Goal: Transaction & Acquisition: Purchase product/service

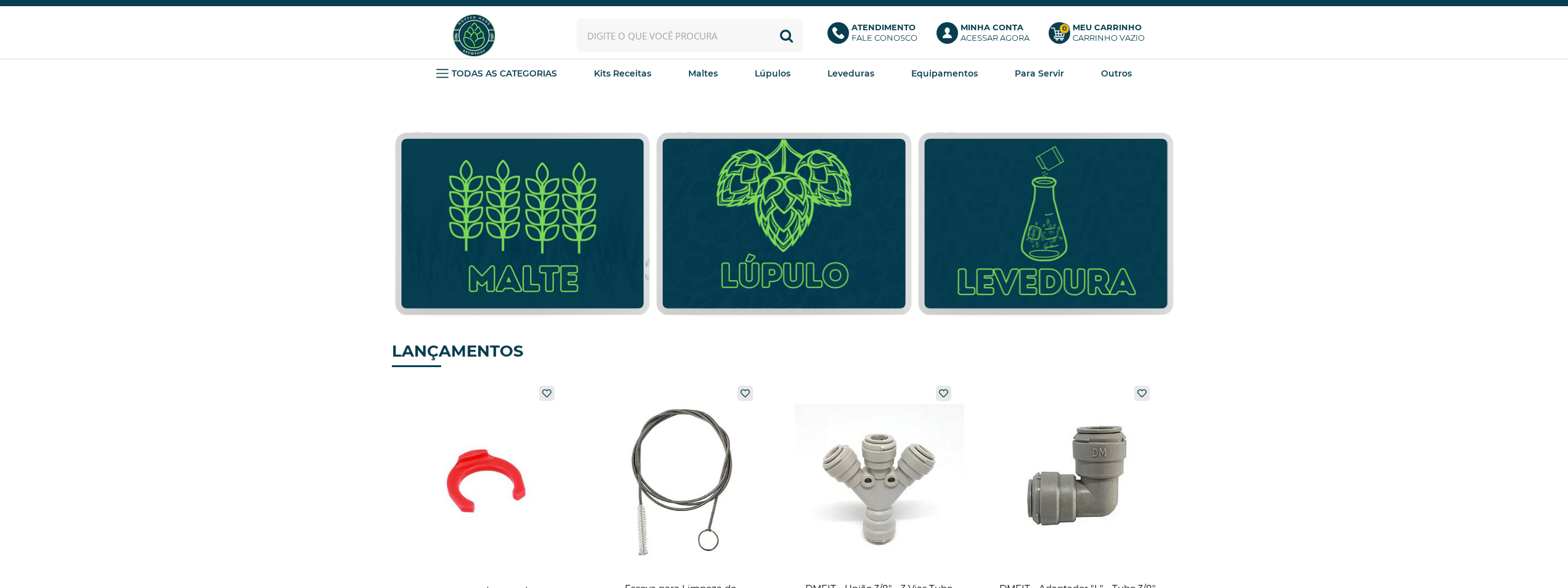
click at [648, 32] on input "text" at bounding box center [691, 35] width 227 height 34
type input "cascade"
click at [769, 18] on button "Buscar" at bounding box center [786, 35] width 34 height 34
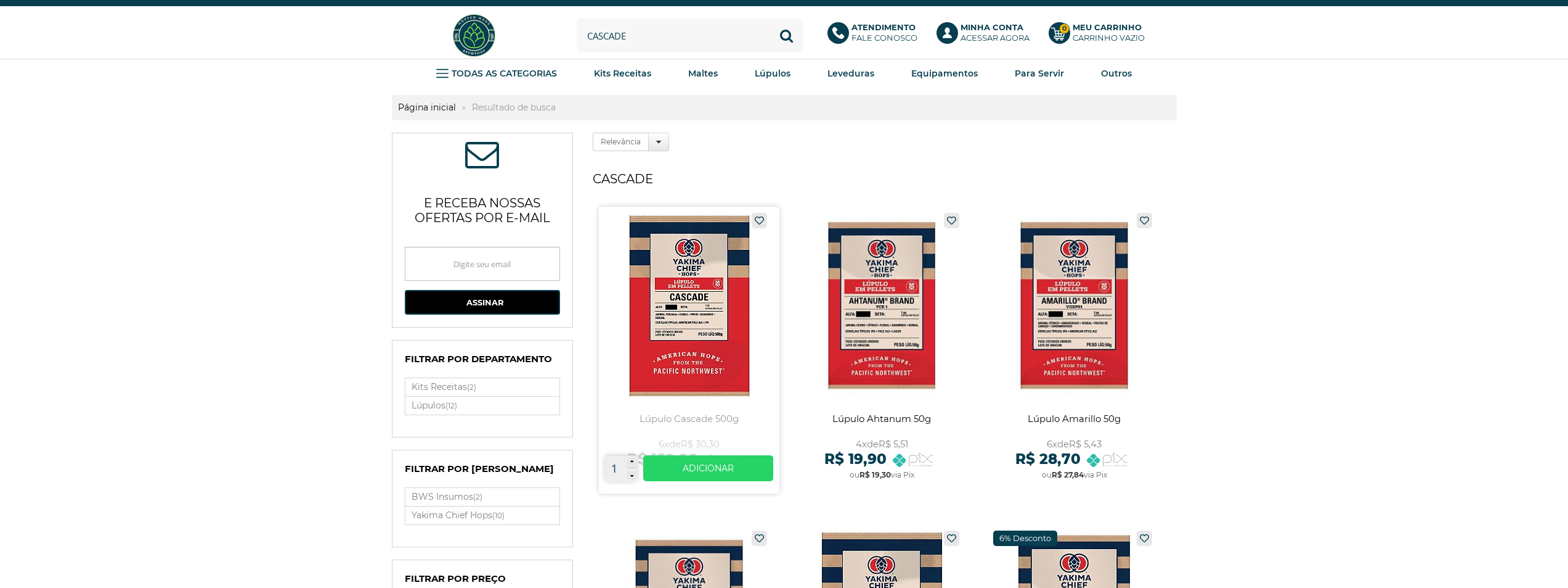
click at [705, 324] on link at bounding box center [689, 349] width 181 height 287
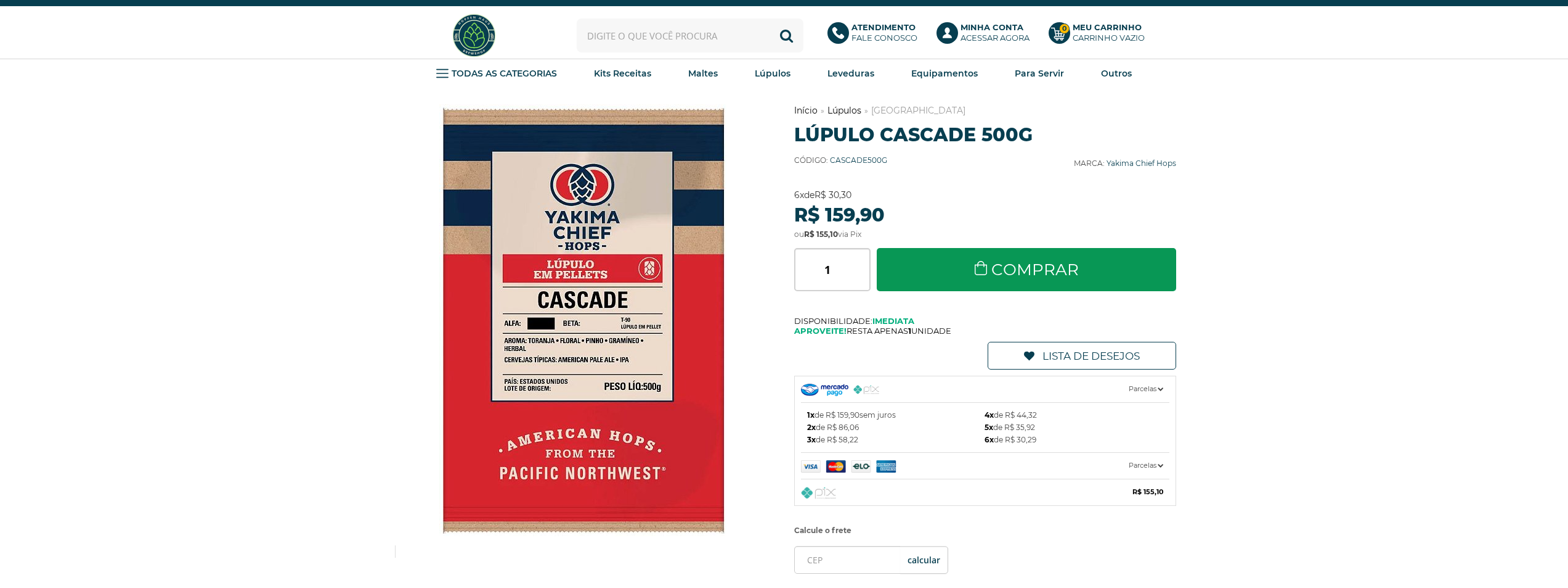
click at [726, 32] on input "text" at bounding box center [691, 35] width 227 height 34
type input "centennial"
click at [769, 18] on button "Buscar" at bounding box center [786, 35] width 34 height 34
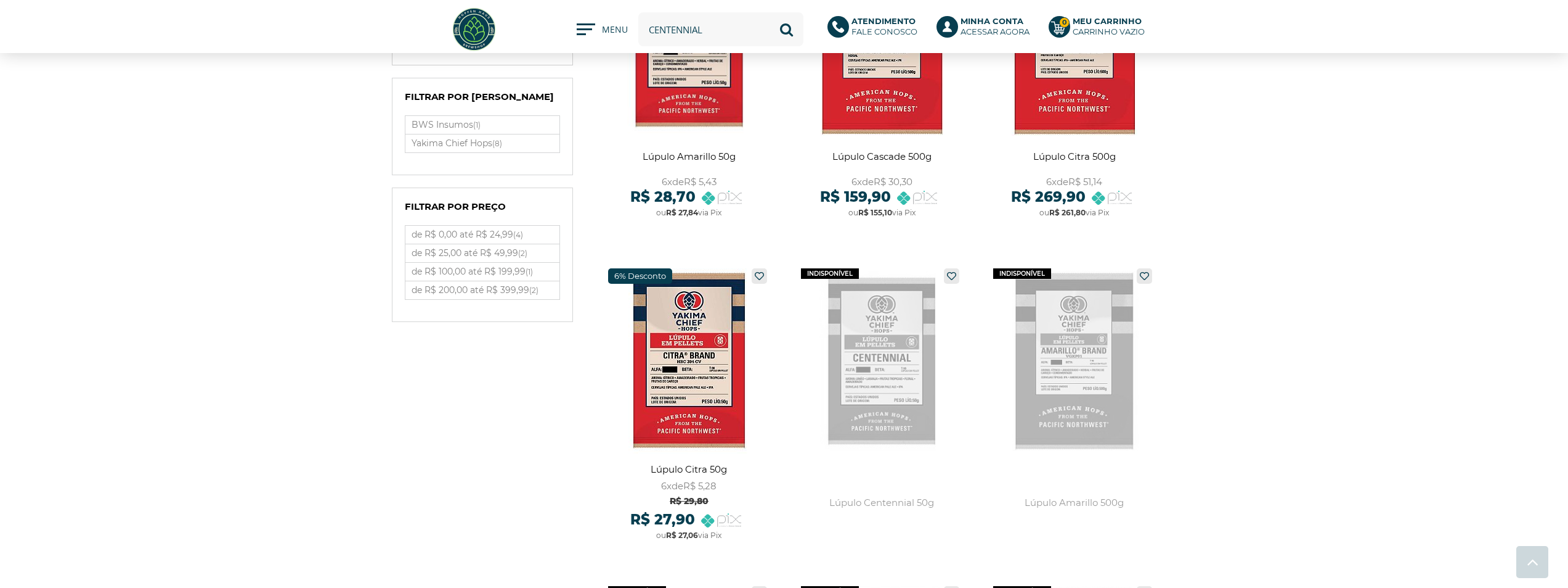
scroll to position [185, 0]
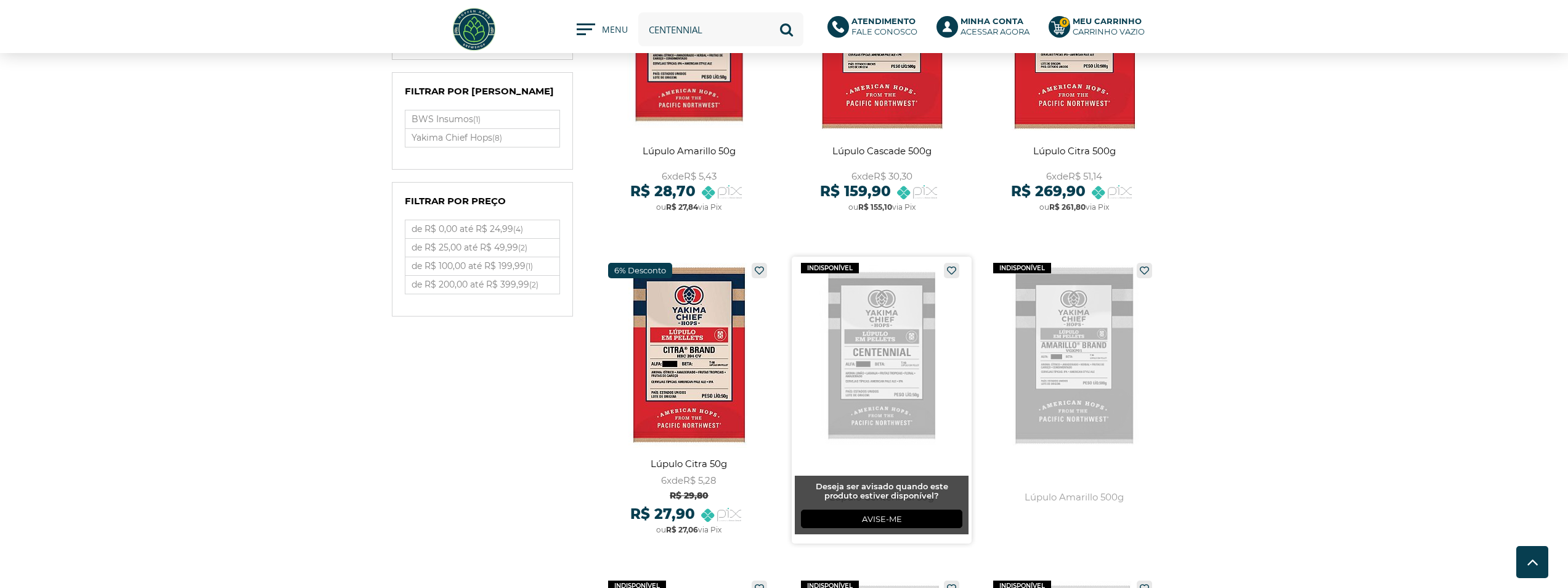
click at [859, 365] on link at bounding box center [882, 400] width 181 height 287
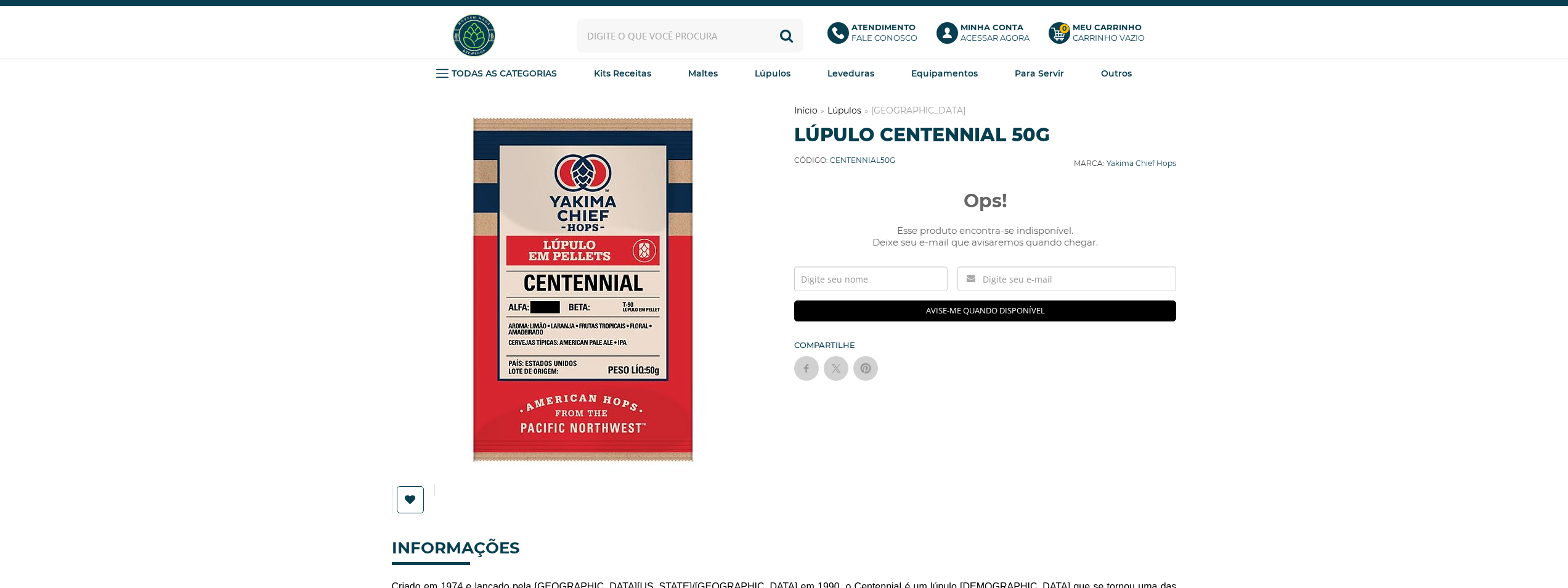
click at [657, 52] on input "text" at bounding box center [691, 35] width 227 height 34
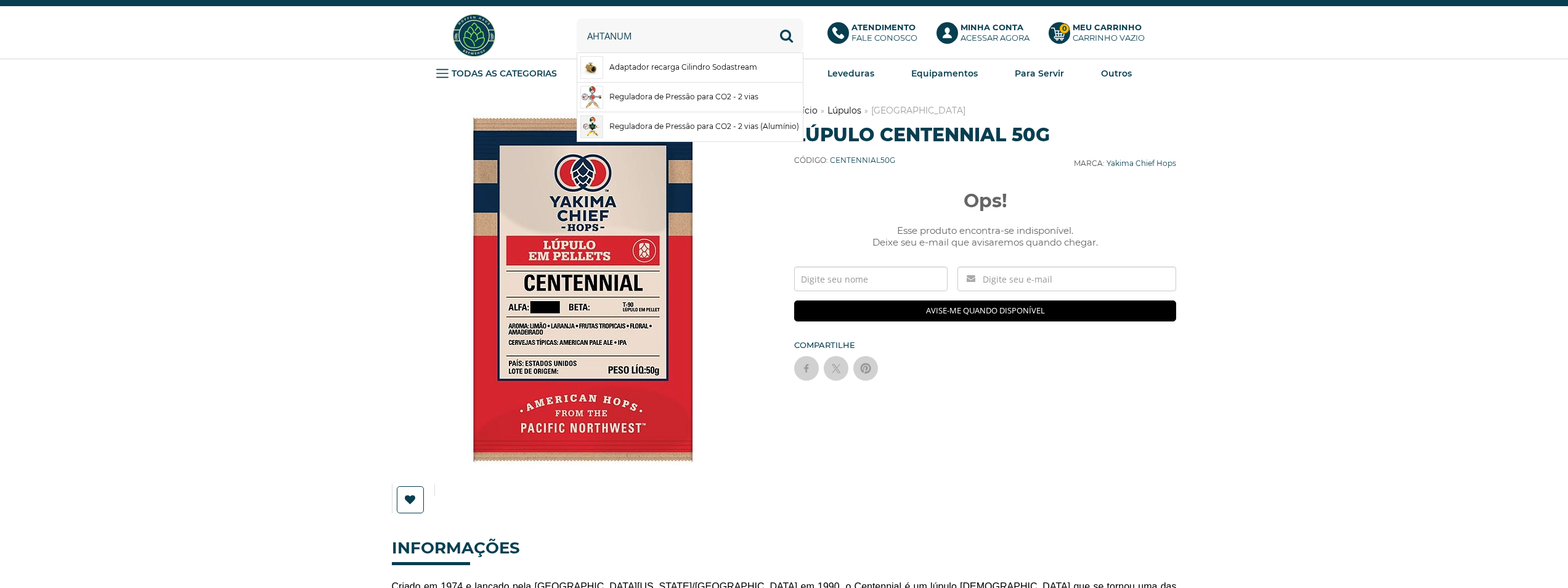
type input "ahtanum"
click at [769, 18] on button "Buscar" at bounding box center [786, 35] width 34 height 34
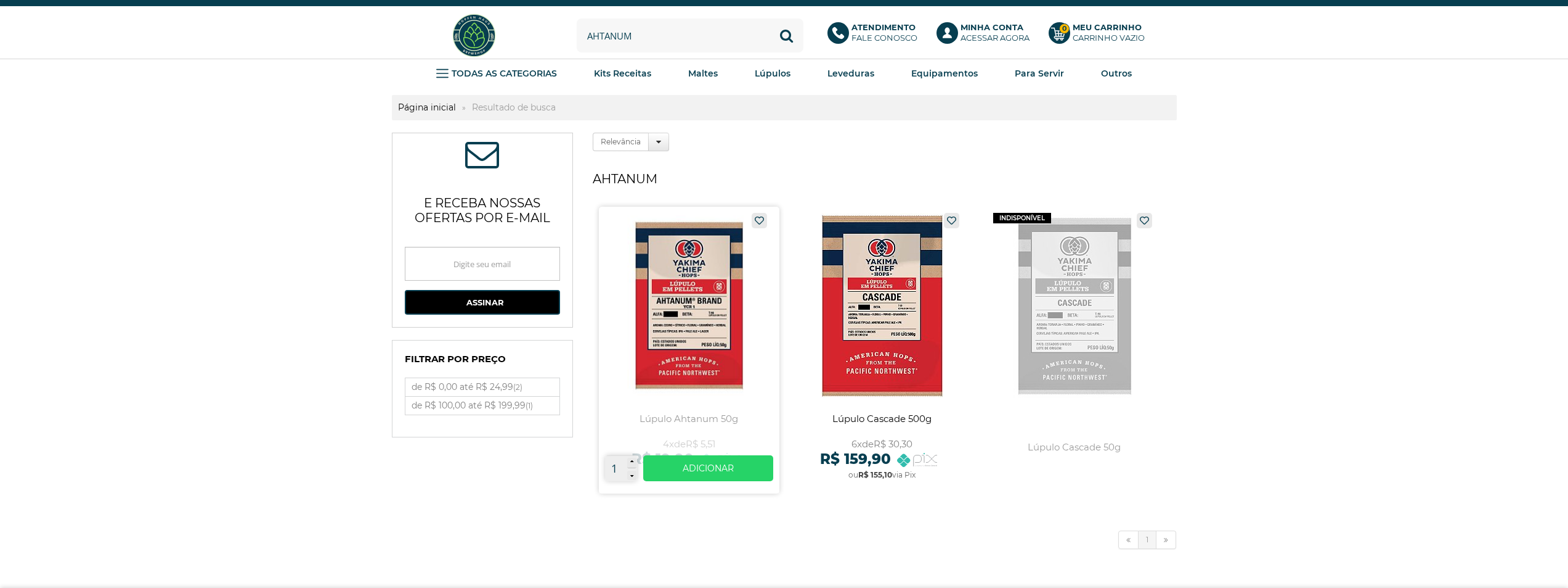
click at [721, 278] on link at bounding box center [689, 349] width 181 height 287
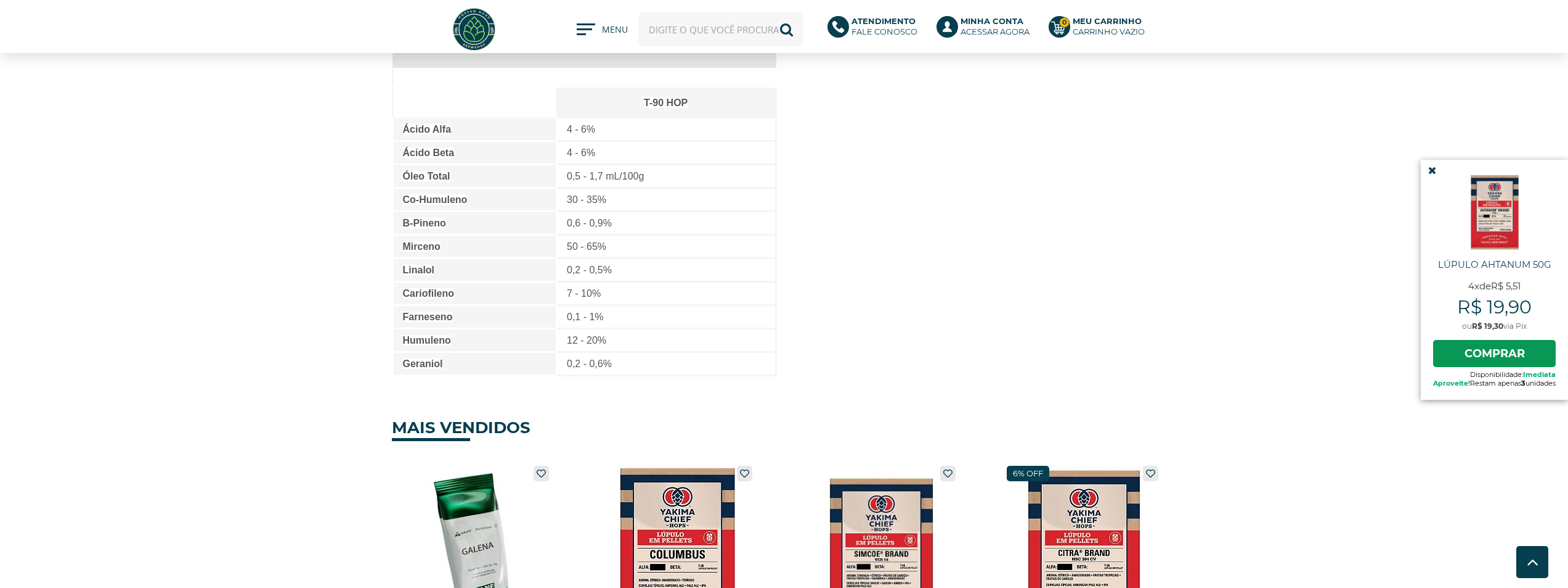
scroll to position [432, 0]
